Goal: Task Accomplishment & Management: Complete application form

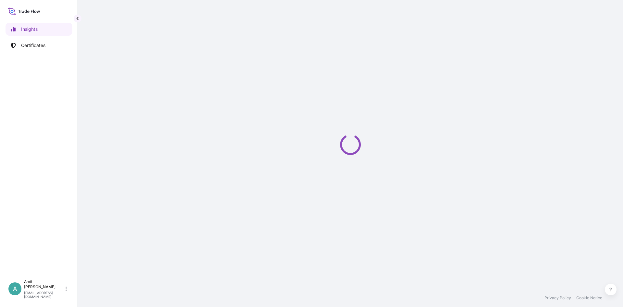
select select "2025"
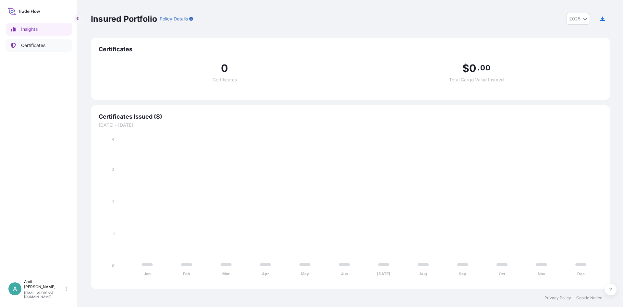
click at [28, 44] on p "Certificates" at bounding box center [33, 45] width 24 height 6
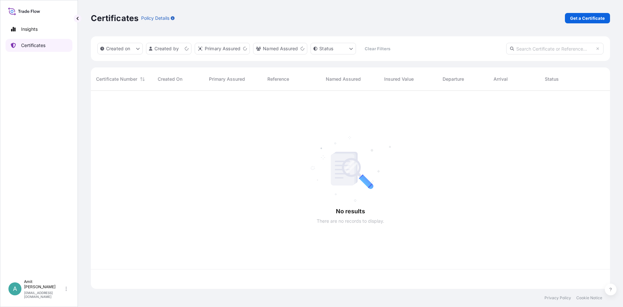
scroll to position [202, 519]
click at [579, 22] on link "Get a Certificate" at bounding box center [587, 18] width 45 height 10
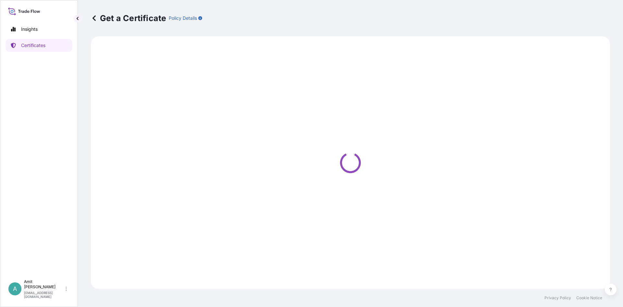
select select "Sea"
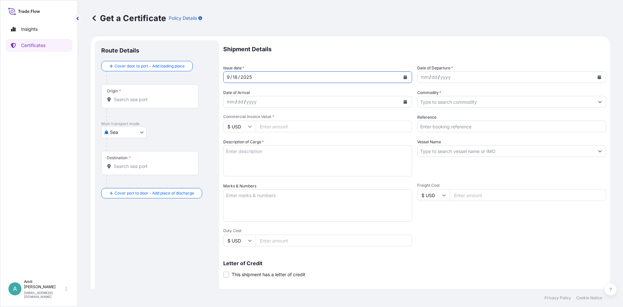
click at [404, 76] on button "Calendar" at bounding box center [405, 77] width 10 height 10
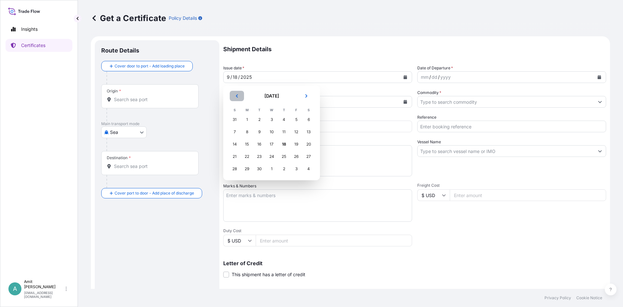
click at [238, 97] on icon "Previous" at bounding box center [237, 95] width 2 height 3
click at [260, 169] on div "26" at bounding box center [259, 169] width 12 height 12
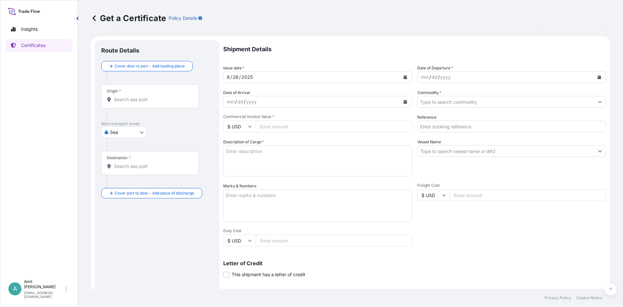
click at [509, 87] on div "Shipment Details Issue date * [DATE] Date of Departure * mm / dd / yyyy Date of…" at bounding box center [414, 194] width 383 height 309
click at [528, 80] on div "mm / dd / yyyy" at bounding box center [506, 77] width 177 height 12
click at [598, 79] on icon "Calendar" at bounding box center [600, 77] width 4 height 4
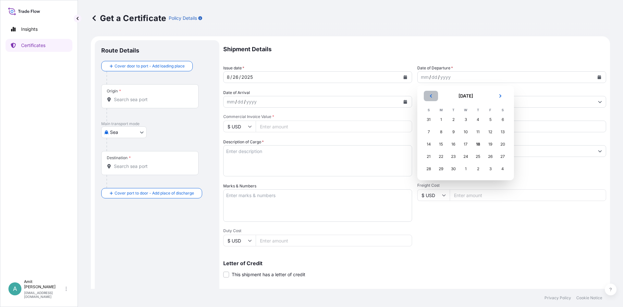
click at [432, 94] on icon "Previous" at bounding box center [431, 96] width 4 height 4
click at [478, 167] on div "28" at bounding box center [478, 169] width 12 height 12
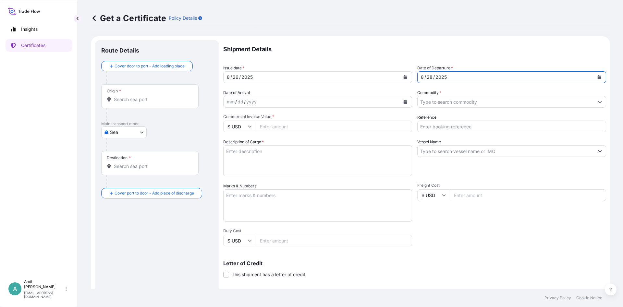
click at [427, 102] on input "Commodity *" at bounding box center [506, 102] width 177 height 12
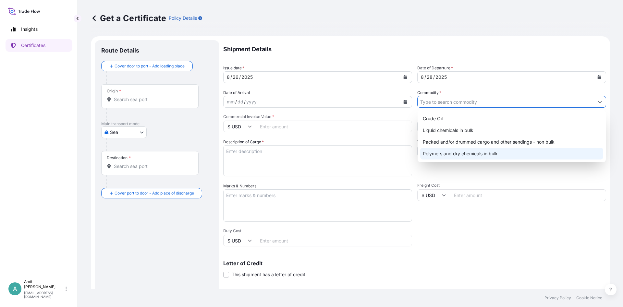
click at [444, 152] on div "Polymers and dry chemicals in bulk" at bounding box center [511, 154] width 183 height 12
type input "Polymers and dry chemicals in bulk"
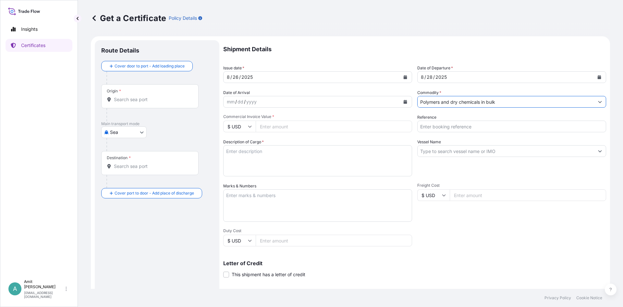
click at [363, 104] on div "mm / dd / yyyy" at bounding box center [312, 102] width 177 height 12
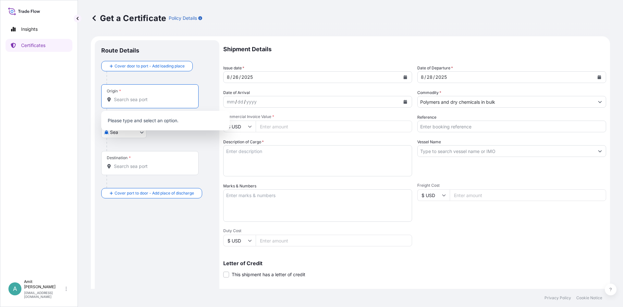
click at [180, 99] on input "Origin *" at bounding box center [152, 99] width 77 height 6
click at [161, 92] on div "Origin *" at bounding box center [149, 96] width 97 height 24
click at [161, 96] on input "Origin * Please select an origin" at bounding box center [152, 99] width 77 height 6
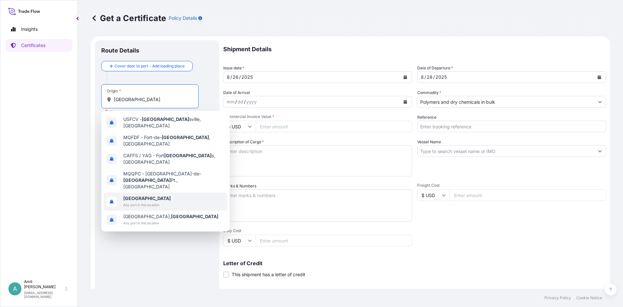
click at [149, 202] on span "Any port in this location" at bounding box center [146, 205] width 47 height 6
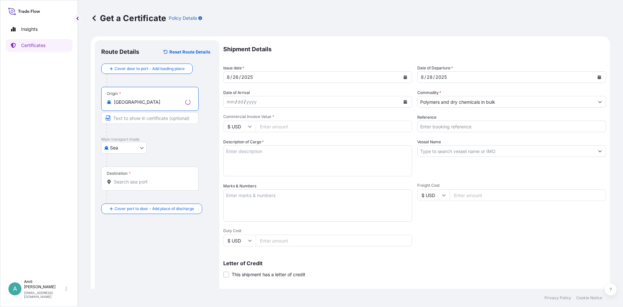
type input "[GEOGRAPHIC_DATA]"
click at [133, 179] on input "Destination *" at bounding box center [152, 182] width 77 height 6
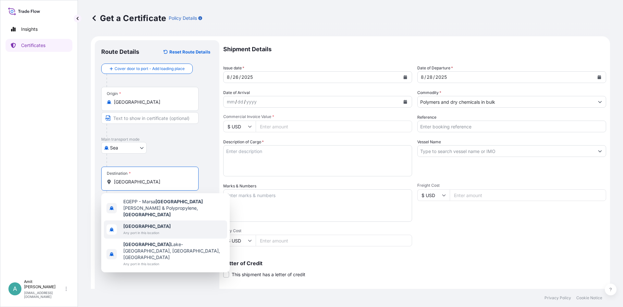
click at [138, 230] on span "Any port in this location" at bounding box center [146, 233] width 47 height 6
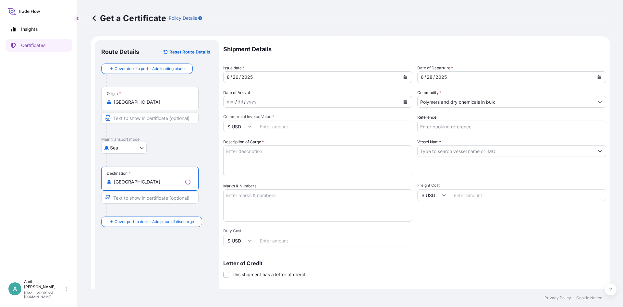
type input "[GEOGRAPHIC_DATA]"
click at [478, 126] on input "Reference" at bounding box center [511, 127] width 189 height 12
type input "SO # 5013194803"
click at [476, 152] on input "Vessel Name" at bounding box center [506, 151] width 177 height 12
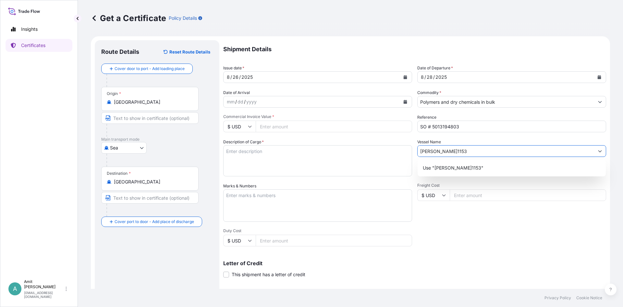
click at [464, 152] on input "[PERSON_NAME]1153" at bounding box center [506, 151] width 177 height 12
click at [467, 151] on input "[PERSON_NAME]1153" at bounding box center [506, 151] width 177 height 12
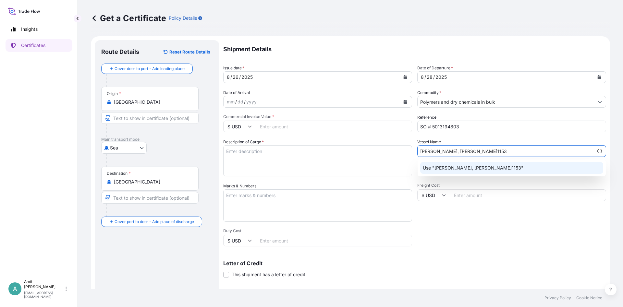
click at [480, 170] on p "Use "[PERSON_NAME], [PERSON_NAME]1153"" at bounding box center [473, 168] width 101 height 6
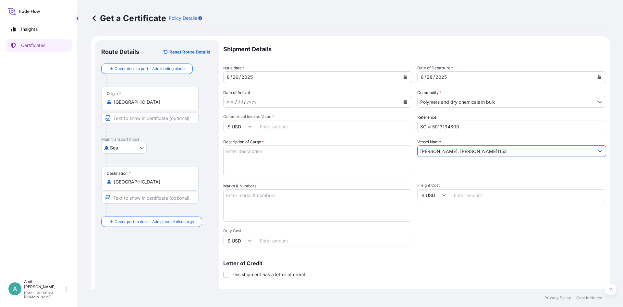
type input "[PERSON_NAME], [PERSON_NAME]1153"
click at [276, 154] on textarea "Description of Cargo *" at bounding box center [317, 160] width 189 height 31
paste textarea "AS PER P.I. NO.5013194803 DTD 20/072025."
click at [226, 152] on textarea "AS PER P.I. NO.5013194803 DTD 20/072025." at bounding box center [317, 160] width 189 height 31
click at [233, 147] on textarea "AS PER P.I. NO.5013194803 DTD 20/072025." at bounding box center [317, 160] width 189 height 31
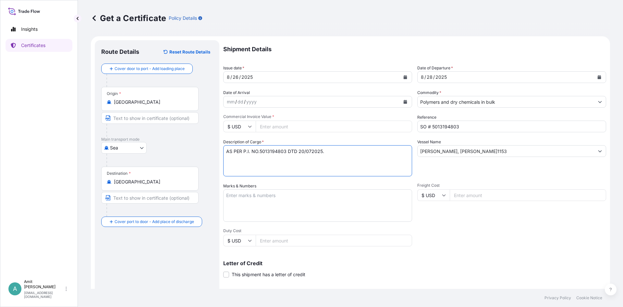
paste textarea "74.25 MT OF LUPOLEN 2420F"
click at [237, 151] on textarea "74.25 MT OF LUPOLEN 2420F AS PER P.I. NO.5013194803 DTD 20/072025." at bounding box center [317, 160] width 189 height 31
click at [249, 152] on textarea "74.250 MT OF LUPOLEN 2420F AS PER P.I. NO.5013194803 DTD 20/072025." at bounding box center [317, 160] width 189 height 31
type textarea "74.250 MTS OF LUPOLEN 2420F AS PER P.I. NO.5013194803 DTD 20/072025."
click at [225, 276] on span at bounding box center [226, 275] width 6 height 6
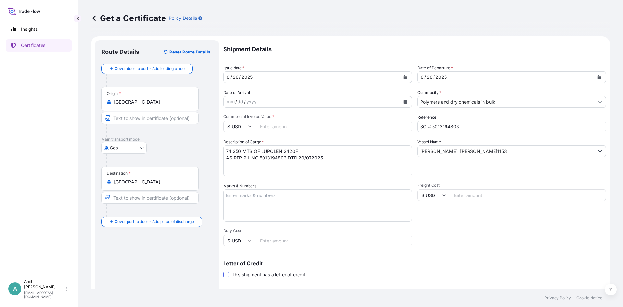
click at [223, 271] on input "This shipment has a letter of credit" at bounding box center [223, 271] width 0 height 0
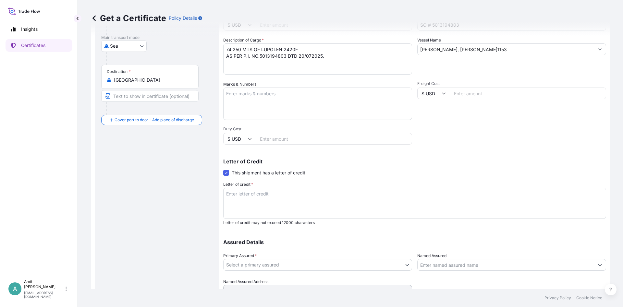
scroll to position [117, 0]
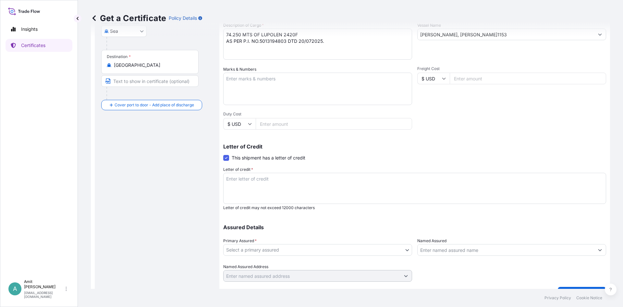
click at [243, 253] on body "Insights Certificates A [PERSON_NAME] [EMAIL_ADDRESS][DOMAIN_NAME] Get a Certif…" at bounding box center [311, 153] width 623 height 307
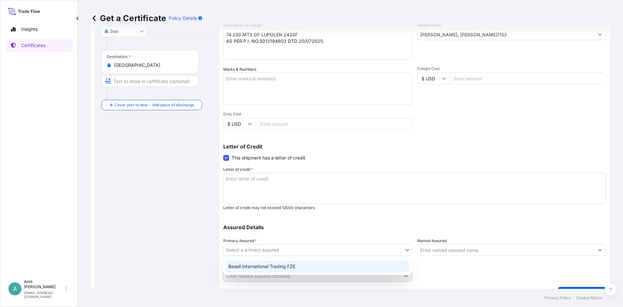
click at [243, 267] on div "Basell International Trading FZE" at bounding box center [318, 267] width 184 height 12
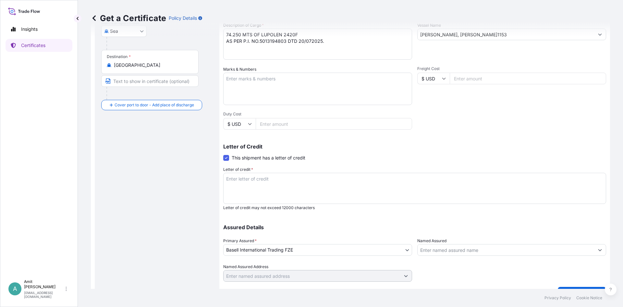
click at [369, 187] on textarea "Letter of credit *" at bounding box center [414, 188] width 383 height 31
paste textarea "INSURANCE"
click at [275, 180] on textarea "INSURANCE" at bounding box center [414, 188] width 383 height 31
paste textarea "CERTIFICATE"
click at [341, 183] on textarea "INSURANCE CERTIFICATE" at bounding box center [414, 188] width 383 height 31
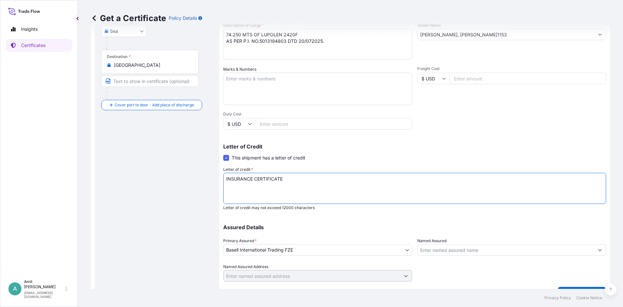
paste textarea "IN NEGOTIABLE FORM ISSUED"
click at [364, 179] on textarea "INSURANCE CERTIFICATE IN NEGOTIABLE FORM ISSUED" at bounding box center [414, 188] width 383 height 31
paste textarea "TO THE ORDER OF KUWAIT FINANCE HOUSE BANK ([GEOGRAPHIC_DATA])"
click at [415, 180] on textarea "INSURANCE CERTIFICATE IN NEGOTIABLE FORM ISSUED TO THE ORDER OF KUWAIT FINANCE …" at bounding box center [414, 188] width 383 height 31
click at [500, 178] on textarea "INSURANCE CERTIFICATE IN NEGOTIABLE FORM ISSUED TO THE ORDER OF KUWAIT FINANCE …" at bounding box center [414, 188] width 383 height 31
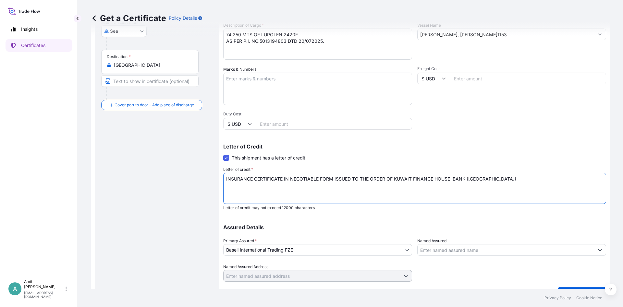
paste textarea "CLAIMS"
click at [515, 183] on textarea "INSURANCE CERTIFICATE IN NEGOTIABLE FORM ISSUED TO THE ORDER OF KUWAIT FINANCE …" at bounding box center [414, 188] width 383 height 31
paste textarea "PAYABLE AT DESTINATION, MARKED IRRESPECTIVE OF PERCENTAGE AND"
click at [300, 187] on textarea "INSURANCE CERTIFICATE IN NEGOTIABLE FORM ISSUED TO THE ORDER OF KUWAIT FINANCE …" at bounding box center [414, 188] width 383 height 31
click at [477, 188] on textarea "INSURANCE CERTIFICATE IN NEGOTIABLE FORM ISSUED TO THE ORDER OF KUWAIT FINANCE …" at bounding box center [414, 188] width 383 height 31
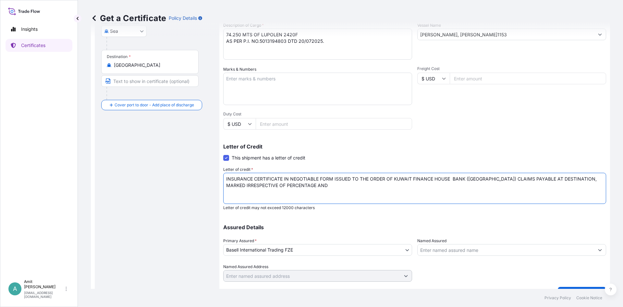
paste textarea "PREMIUM PAID FOR THE FULL CIF INVOICE VALUE PLUS 10PCT, COVERING"
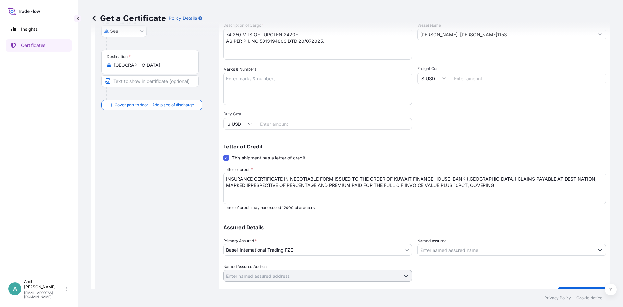
click at [527, 186] on textarea "INSURANCE CERTIFICATE IN NEGOTIABLE FORM ISSUED TO THE ORDER OF KUWAIT FINANCE …" at bounding box center [414, 188] width 383 height 31
paste textarea "ALL RISKS (A) FROM BENEFICIARY 'S WAREHOUSE TO APPLICANT 'S"
click at [443, 193] on textarea "INSURANCE CERTIFICATE IN NEGOTIABLE FORM ISSUED TO THE ORDER OF KUWAIT FINANCE …" at bounding box center [414, 188] width 383 height 31
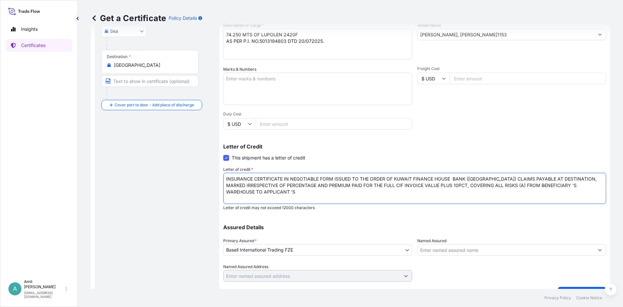
paste textarea "WAREHOUSE , VALID FOR 60 DAYS AFTER DISCHARGING GOODS AT PORT OF DESTINATION AS…"
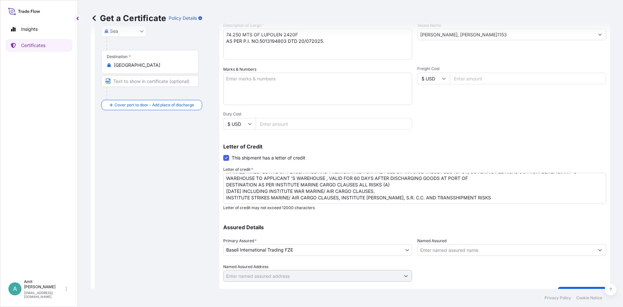
click at [352, 203] on textarea "INSURANCE CERTIFICATE IN NEGOTIABLE FORM ISSUED TO THE ORDER OF KUWAIT FINANCE …" at bounding box center [414, 188] width 383 height 31
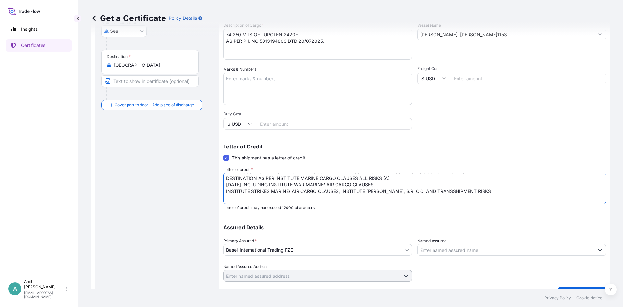
paste textarea "THE NAME AND ADDRESS OF THEIR CLAIM SETTLING AGENT IN [GEOGRAPHIC_DATA]."
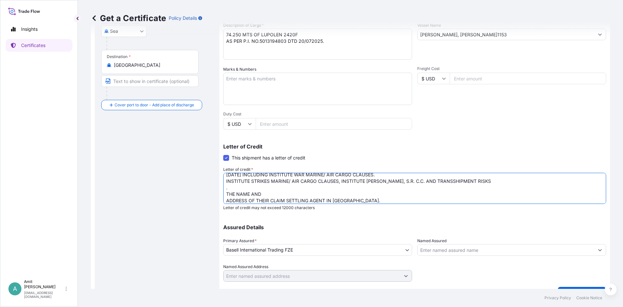
scroll to position [43, 0]
click at [284, 191] on textarea "INSURANCE CERTIFICATE IN NEGOTIABLE FORM ISSUED TO THE ORDER OF KUWAIT FINANCE …" at bounding box center [414, 188] width 383 height 31
click at [282, 189] on textarea "INSURANCE CERTIFICATE IN NEGOTIABLE FORM ISSUED TO THE ORDER OF KUWAIT FINANCE …" at bounding box center [414, 188] width 383 height 31
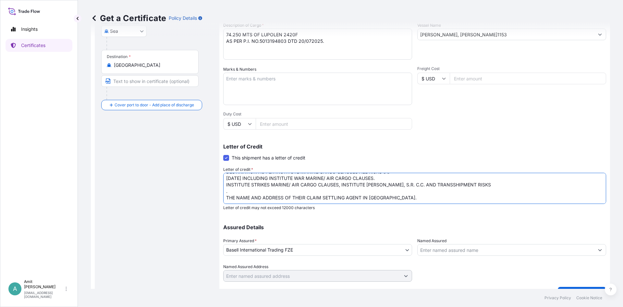
click at [389, 189] on textarea "INSURANCE CERTIFICATE IN NEGOTIABLE FORM ISSUED TO THE ORDER OF KUWAIT FINANCE …" at bounding box center [414, 188] width 383 height 31
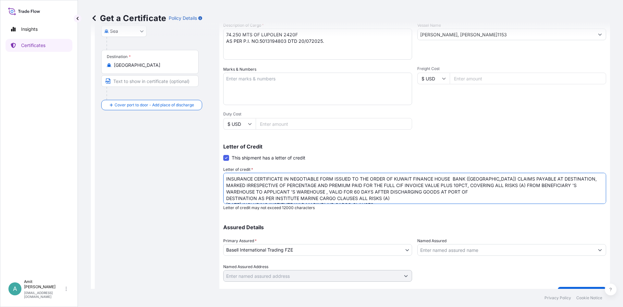
drag, startPoint x: 342, startPoint y: 186, endPoint x: 445, endPoint y: 186, distance: 103.2
click at [445, 186] on textarea "INSURANCE CERTIFICATE IN NEGOTIABLE FORM ISSUED TO THE ORDER OF KUWAIT FINANCE …" at bounding box center [414, 188] width 383 height 31
click at [548, 189] on textarea "INSURANCE CERTIFICATE IN NEGOTIABLE FORM ISSUED TO THE ORDER OF KUWAIT FINANCE …" at bounding box center [414, 188] width 383 height 31
click at [323, 193] on textarea "INSURANCE CERTIFICATE IN NEGOTIABLE FORM ISSUED TO THE ORDER OF KUWAIT FINANCE …" at bounding box center [414, 188] width 383 height 31
click at [492, 191] on textarea "INSURANCE CERTIFICATE IN NEGOTIABLE FORM ISSUED TO THE ORDER OF KUWAIT FINANCE …" at bounding box center [414, 188] width 383 height 31
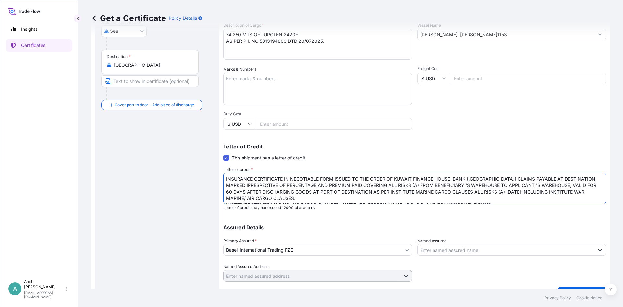
click at [291, 200] on textarea "INSURANCE CERTIFICATE IN NEGOTIABLE FORM ISSUED TO THE ORDER OF KUWAIT FINANCE …" at bounding box center [414, 188] width 383 height 31
drag, startPoint x: 329, startPoint y: 198, endPoint x: 356, endPoint y: 199, distance: 27.0
click at [356, 199] on textarea "INSURANCE CERTIFICATE IN NEGOTIABLE FORM ISSUED TO THE ORDER OF KUWAIT FINANCE …" at bounding box center [414, 188] width 383 height 31
click at [430, 199] on textarea "INSURANCE CERTIFICATE IN NEGOTIABLE FORM ISSUED TO THE ORDER OF KUWAIT FINANCE …" at bounding box center [414, 188] width 383 height 31
click at [568, 197] on textarea "INSURANCE CERTIFICATE IN NEGOTIABLE FORM ISSUED TO THE ORDER OF KUWAIT FINANCE …" at bounding box center [414, 188] width 383 height 31
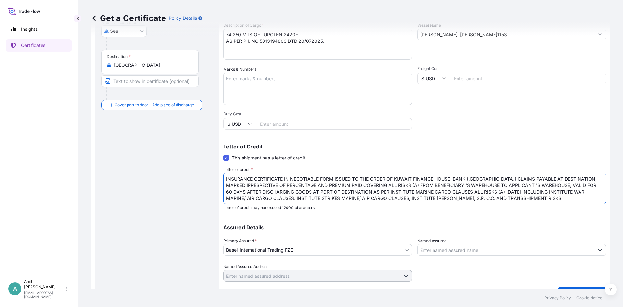
scroll to position [4, 0]
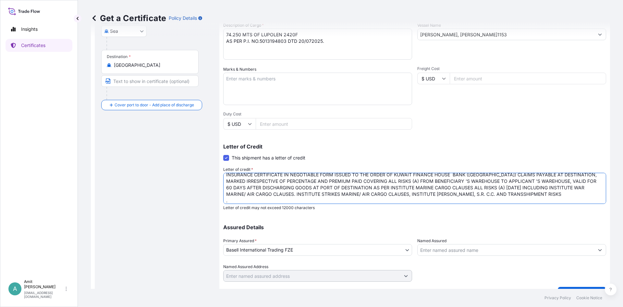
click at [545, 192] on textarea "INSURANCE CERTIFICATE IN NEGOTIABLE FORM ISSUED TO THE ORDER OF KUWAIT FINANCE …" at bounding box center [414, 188] width 383 height 31
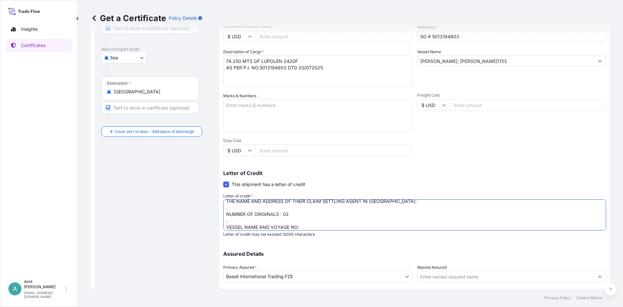
scroll to position [78, 0]
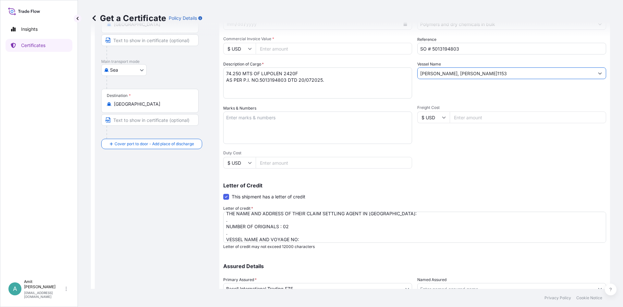
drag, startPoint x: 483, startPoint y: 71, endPoint x: 406, endPoint y: 74, distance: 77.3
click at [418, 74] on input "[PERSON_NAME], [PERSON_NAME]1153" at bounding box center [506, 73] width 177 height 12
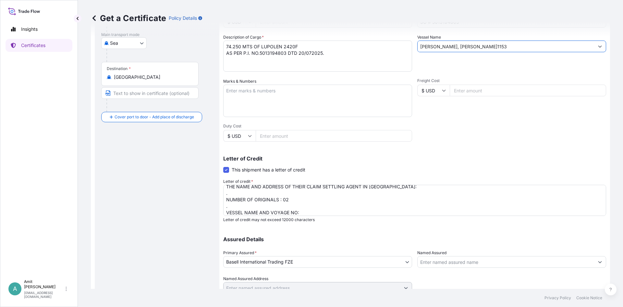
scroll to position [117, 0]
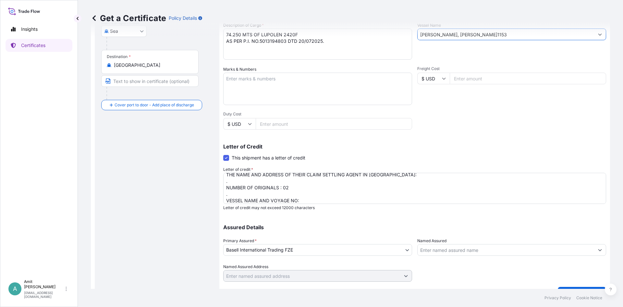
click at [310, 199] on textarea "INSURANCE CERTIFICATE IN NEGOTIABLE FORM ISSUED TO THE ORDER OF KUWAIT FINANCE …" at bounding box center [414, 188] width 383 height 31
paste textarea "[PERSON_NAME], [PERSON_NAME]1153"
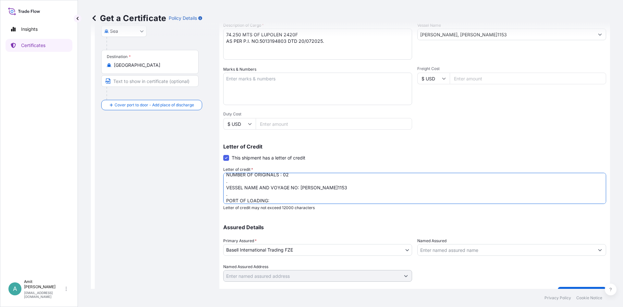
scroll to position [56, 0]
click at [301, 192] on textarea "INSURANCE CERTIFICATE IN NEGOTIABLE FORM ISSUED TO THE ORDER OF KUWAIT FINANCE …" at bounding box center [414, 188] width 383 height 31
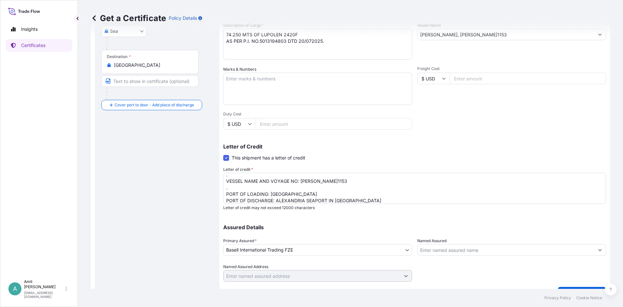
click at [363, 198] on textarea "INSURANCE CERTIFICATE IN NEGOTIABLE FORM ISSUED TO THE ORDER OF KUWAIT FINANCE …" at bounding box center [414, 188] width 383 height 31
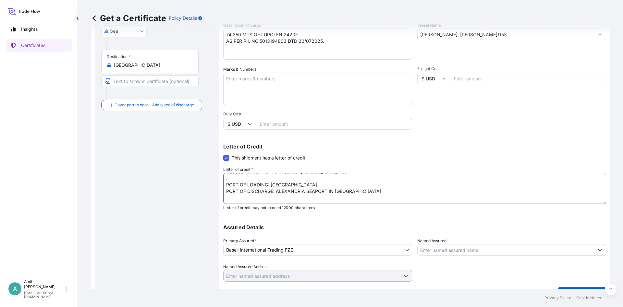
paste textarea "Insurance cover under this Insurance document is effective from: [DATE] . "[PER…"
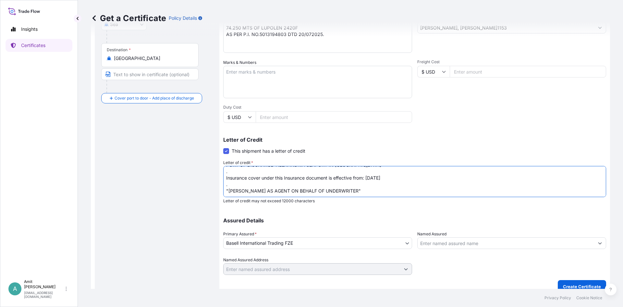
scroll to position [128, 0]
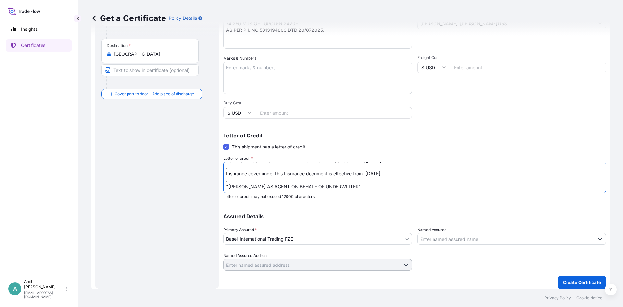
click at [377, 175] on textarea "INSURANCE CERTIFICATE IN NEGOTIABLE FORM ISSUED TO THE ORDER OF KUWAIT FINANCE …" at bounding box center [414, 177] width 383 height 31
drag, startPoint x: 367, startPoint y: 170, endPoint x: 385, endPoint y: 169, distance: 18.6
click at [385, 169] on textarea "INSURANCE CERTIFICATE IN NEGOTIABLE FORM ISSUED TO THE ORDER OF KUWAIT FINANCE …" at bounding box center [414, 177] width 383 height 31
type textarea "INSURANCE CERTIFICATE IN NEGOTIABLE FORM ISSUED TO THE ORDER OF KUWAIT FINANCE …"
click at [580, 280] on p "Create Certificate" at bounding box center [582, 282] width 38 height 6
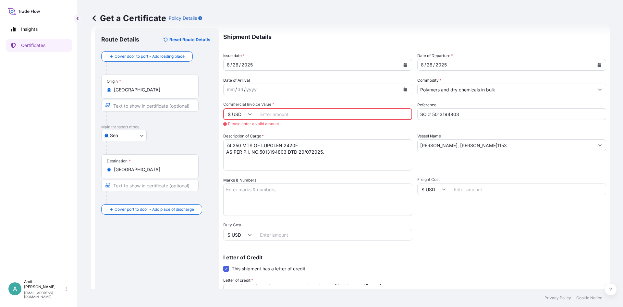
scroll to position [0, 0]
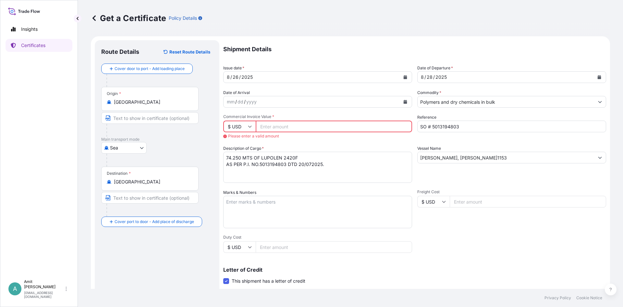
drag, startPoint x: 313, startPoint y: 128, endPoint x: 319, endPoint y: 128, distance: 6.2
click at [312, 128] on input "Commercial Invoice Value *" at bounding box center [334, 127] width 156 height 12
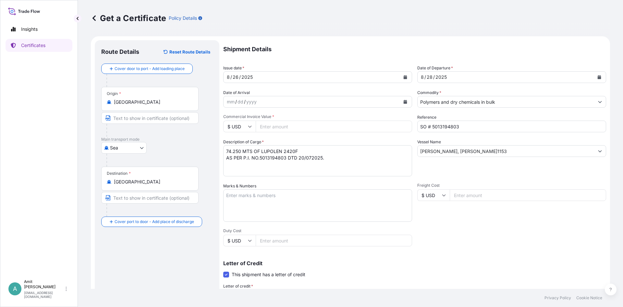
click at [274, 129] on input "Commercial Invoice Value *" at bounding box center [334, 127] width 156 height 12
type input "85387.50"
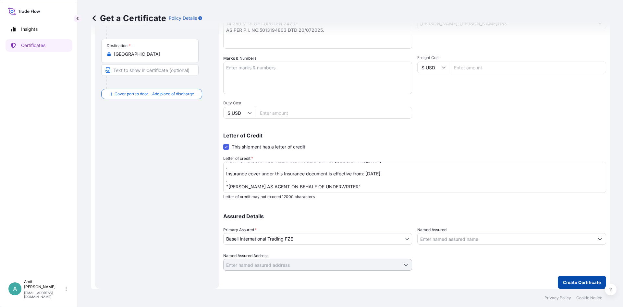
click at [583, 286] on button "Create Certificate" at bounding box center [582, 282] width 48 height 13
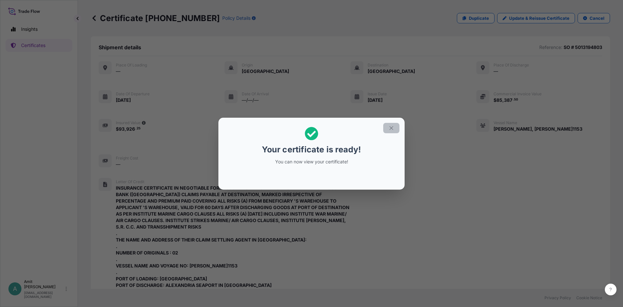
click at [394, 129] on icon "button" at bounding box center [391, 128] width 6 height 6
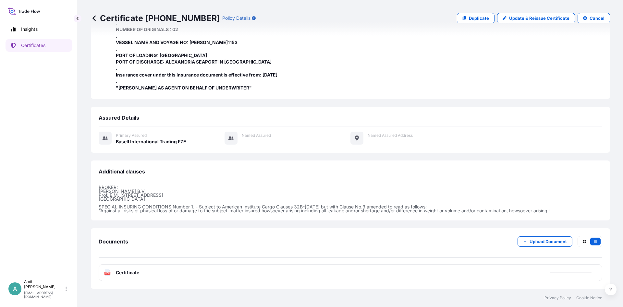
scroll to position [229, 0]
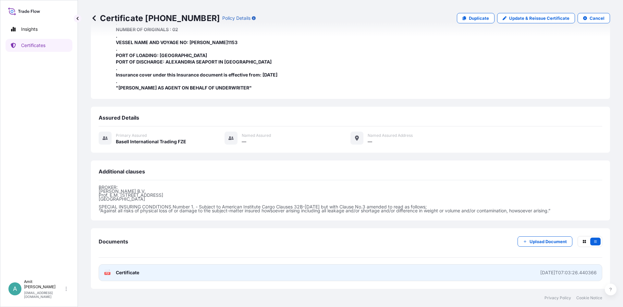
click at [131, 275] on span "Certificate" at bounding box center [127, 273] width 23 height 6
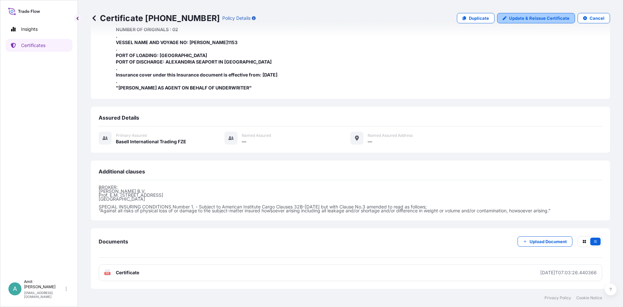
click at [533, 19] on p "Update & Reissue Certificate" at bounding box center [539, 18] width 60 height 6
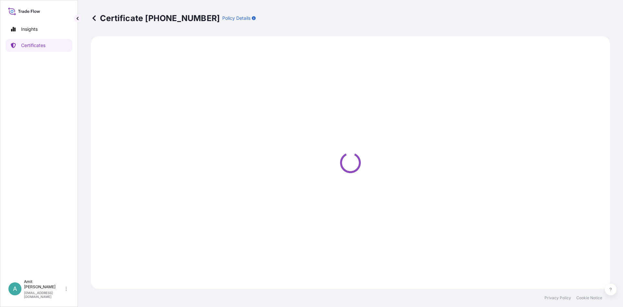
select select "Sea"
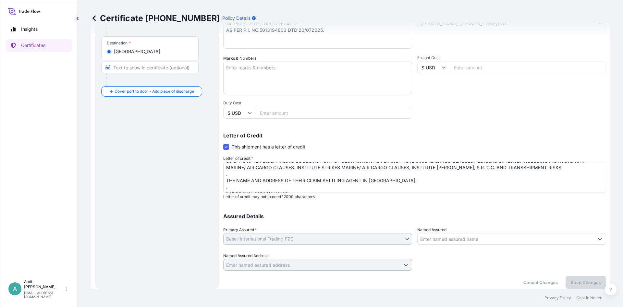
scroll to position [28, 0]
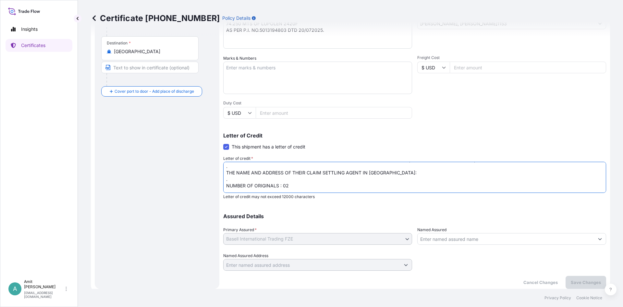
click at [388, 173] on textarea "INSURANCE CERTIFICATE IN NEGOTIABLE FORM ISSUED TO THE ORDER OF KUWAIT FINANCE …" at bounding box center [414, 177] width 383 height 31
paste textarea "[PERSON_NAME] - Director Marine Technical Services Ltd [STREET_ADDRESS][PERSON_…"
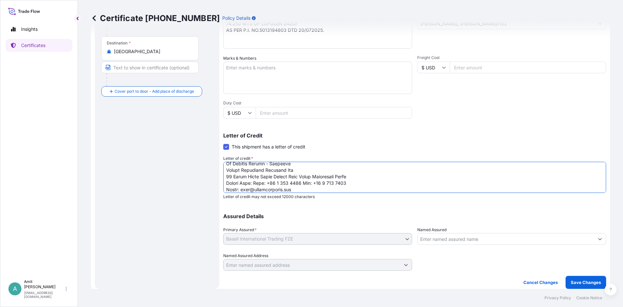
scroll to position [71, 0]
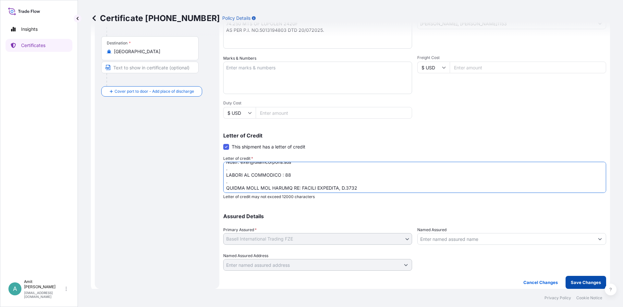
type textarea "INSURANCE CERTIFICATE IN NEGOTIABLE FORM ISSUED TO THE ORDER OF KUWAIT FINANCE …"
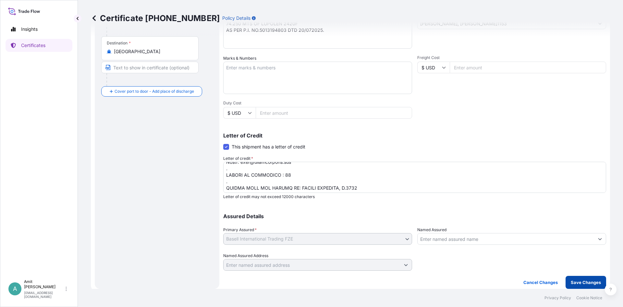
click at [585, 284] on p "Save Changes" at bounding box center [586, 282] width 30 height 6
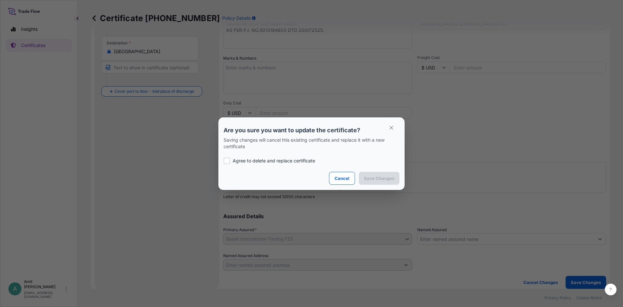
click at [302, 164] on div "Agree to delete and replace certificate" at bounding box center [312, 161] width 176 height 22
click at [303, 162] on p "Agree to delete and replace certificate" at bounding box center [274, 161] width 82 height 6
checkbox input "true"
click at [344, 179] on p "Cancel" at bounding box center [342, 178] width 15 height 6
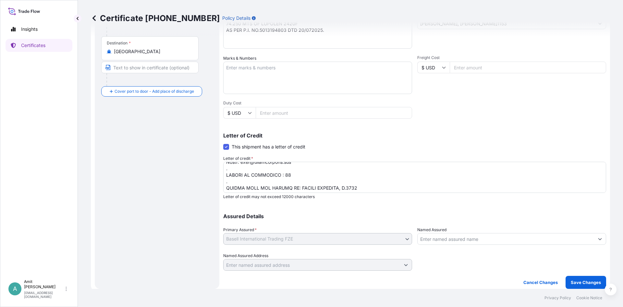
click at [299, 173] on textarea "INSURANCE CERTIFICATE IN NEGOTIABLE FORM ISSUED TO THE ORDER OF KUWAIT FINANCE …" at bounding box center [414, 177] width 383 height 31
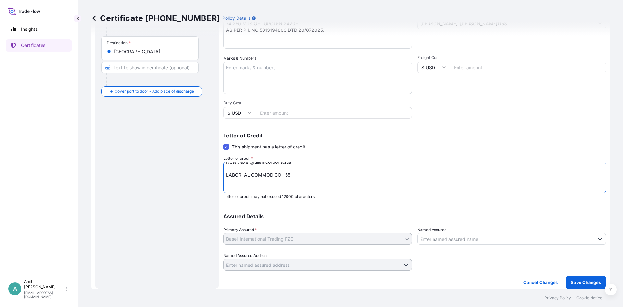
paste textarea "L/C NUMBER: ACID NUMBER: ILC2025005106322, BEAR ACID NUMBER: 486273903202508015…"
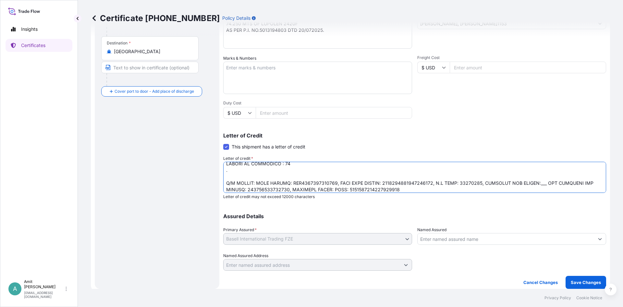
click at [289, 178] on textarea "INSURANCE CERTIFICATE IN NEGOTIABLE FORM ISSUED TO THE ORDER OF KUWAIT FINANCE …" at bounding box center [414, 177] width 383 height 31
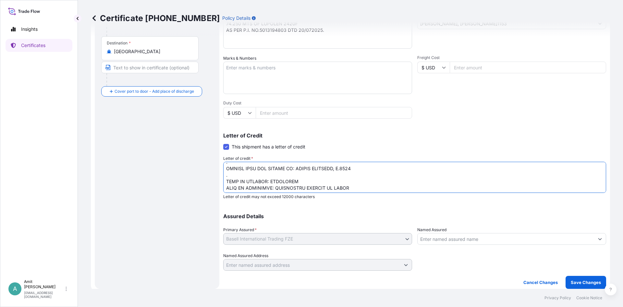
scroll to position [150, 0]
click at [384, 172] on textarea "INSURANCE CERTIFICATE IN NEGOTIABLE FORM ISSUED TO THE ORDER OF KUWAIT FINANCE …" at bounding box center [414, 177] width 383 height 31
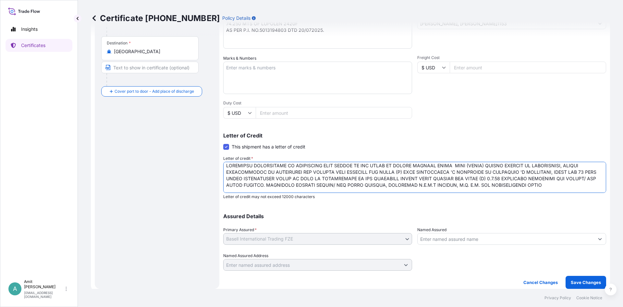
scroll to position [0, 0]
type textarea "INSURANCE CERTIFICATE IN NEGOTIABLE FORM ISSUED TO THE ORDER OF KUWAIT FINANCE …"
click at [572, 282] on p "Save Changes" at bounding box center [586, 282] width 30 height 6
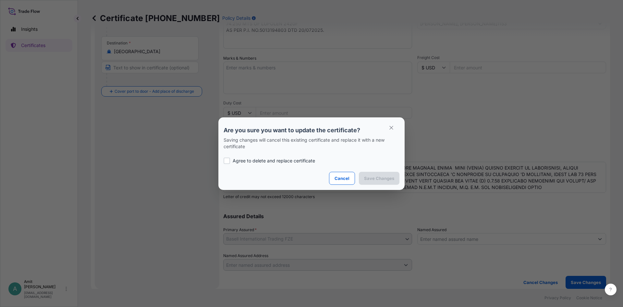
click at [275, 159] on p "Agree to delete and replace certificate" at bounding box center [274, 161] width 82 height 6
checkbox input "true"
click at [380, 176] on p "Save Changes" at bounding box center [379, 178] width 30 height 6
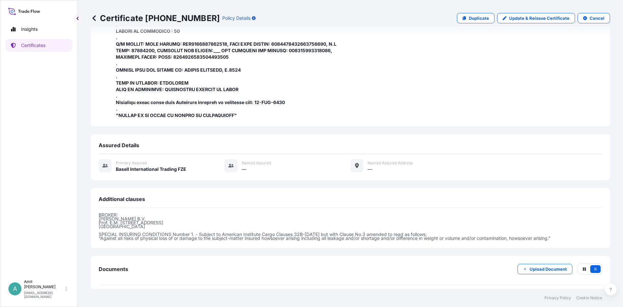
scroll to position [281, 0]
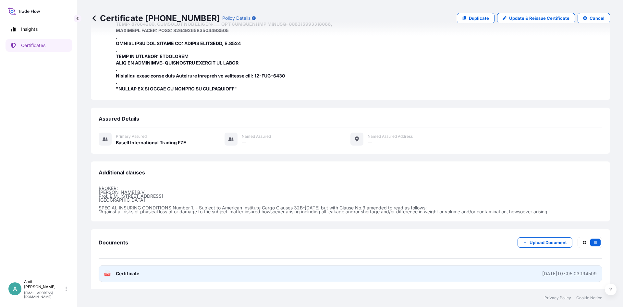
click at [131, 274] on span "Certificate" at bounding box center [127, 274] width 23 height 6
